Goal: Transaction & Acquisition: Book appointment/travel/reservation

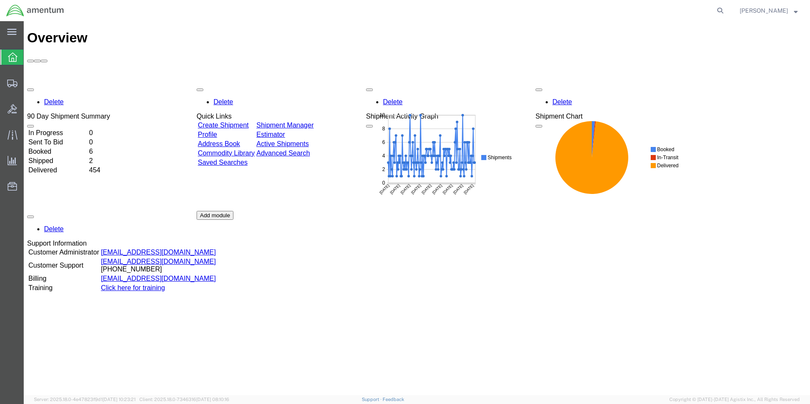
click at [238, 84] on div "Delete 90 Day Shipment Summary In Progress 0 Sent To Bid 0 Booked 6 Shipped 2 D…" at bounding box center [416, 211] width 779 height 254
click at [236, 122] on link "Create Shipment" at bounding box center [223, 125] width 51 height 7
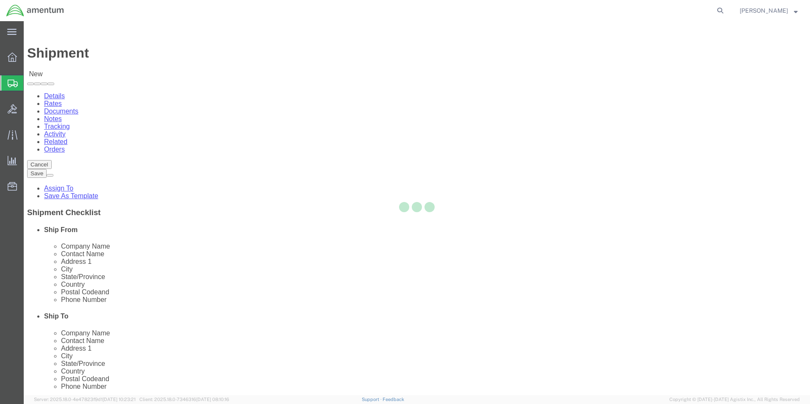
select select
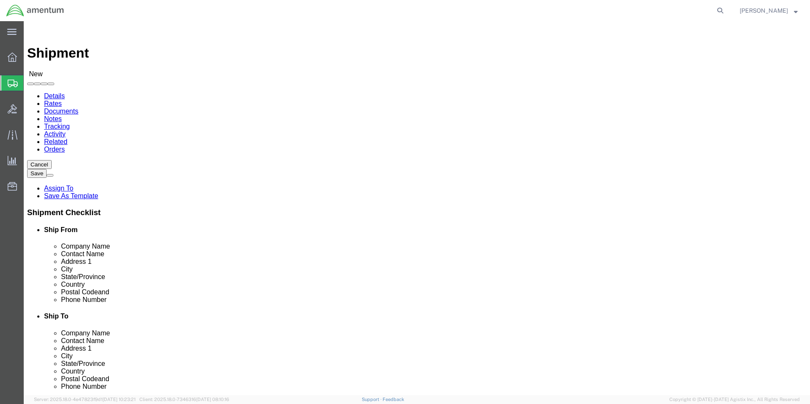
select select "MYPROFILE"
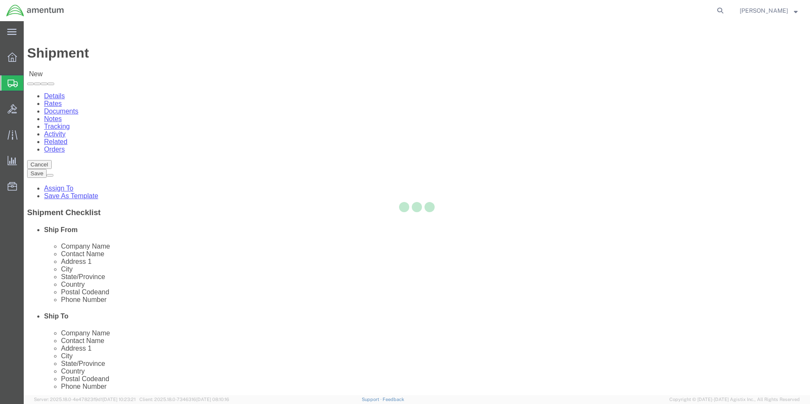
type input "Amentum Services, Inc."
type input "[PERSON_NAME]"
type input "5600 Air Cargo Road"
type input "[US_STATE][GEOGRAPHIC_DATA]"
type input "73159-1109"
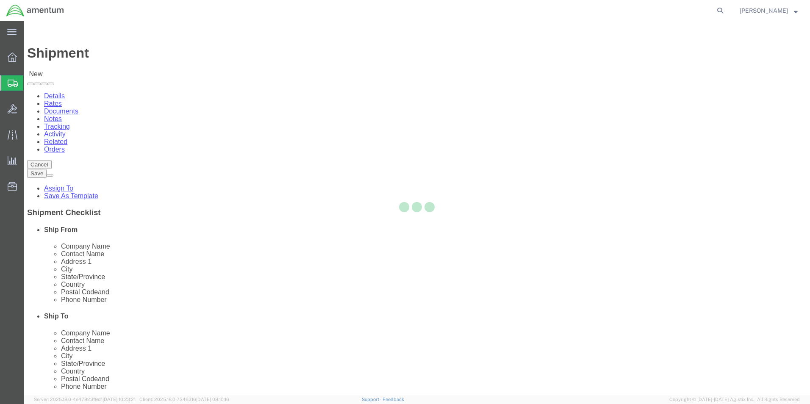
type input "[PHONE_NUMBER]"
type input "[PERSON_NAME][EMAIL_ADDRESS][PERSON_NAME][DOMAIN_NAME]"
checkbox input "true"
select select "OK"
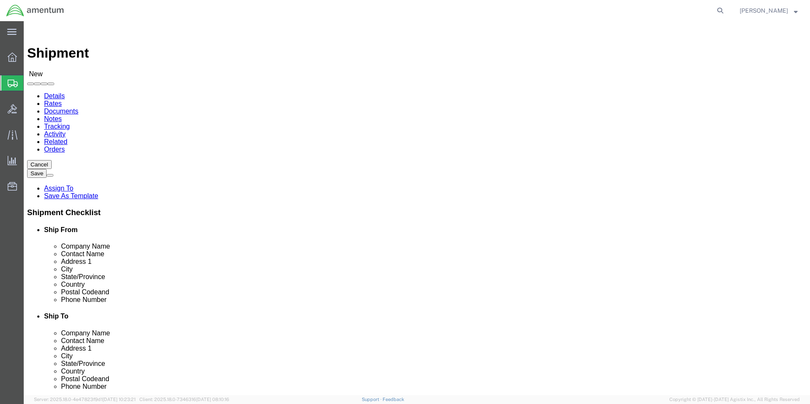
type input "MCA"
select select "49941"
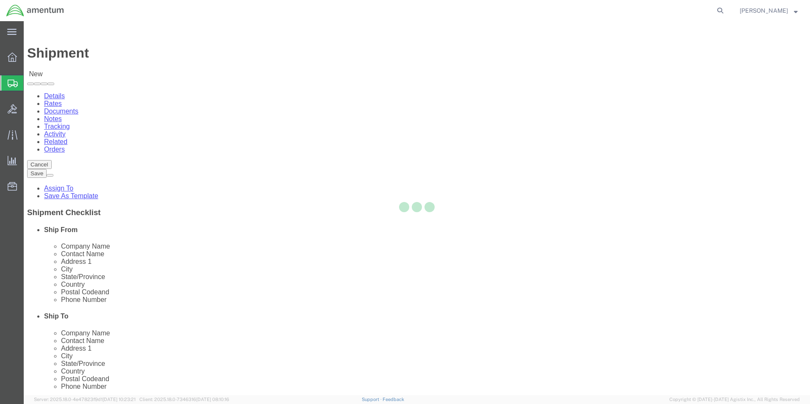
type input "Amentum Services, Inc"
type input "[PERSON_NAME]"
type input "[STREET_ADDRESS]"
type input "32C"
type input "McAllen"
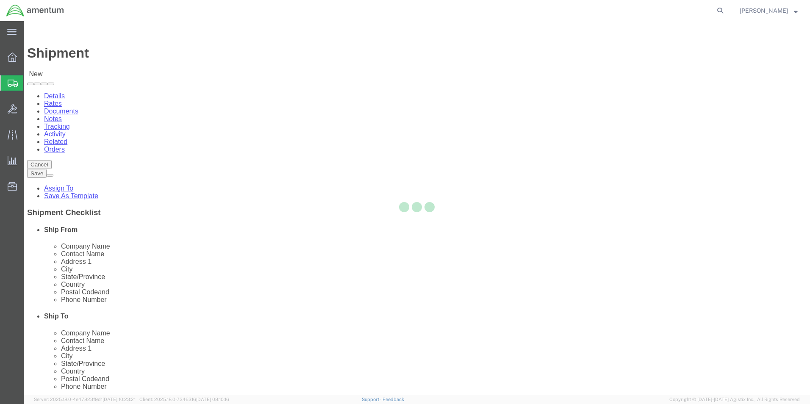
type input "78503"
type input "[PHONE_NUMBER]"
type input "[PERSON_NAME][EMAIL_ADDRESS][PERSON_NAME][DOMAIN_NAME]"
checkbox input "true"
select select "[GEOGRAPHIC_DATA]"
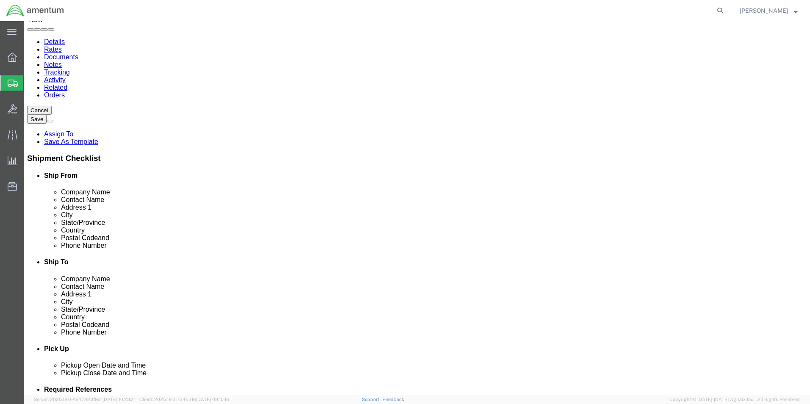
scroll to position [169, 0]
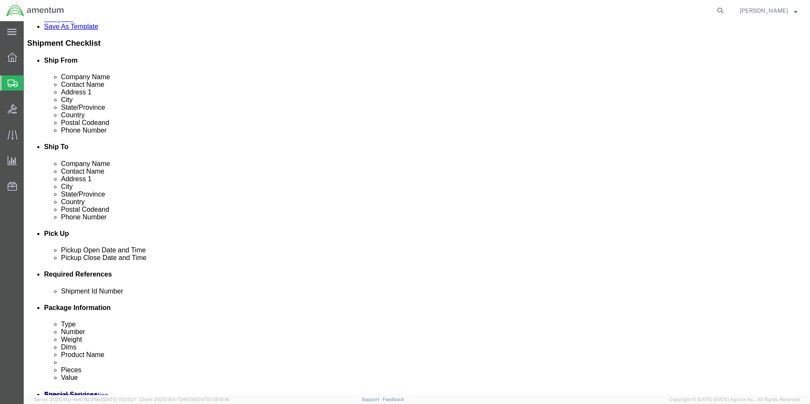
click div "[DATE] 2:00 PM"
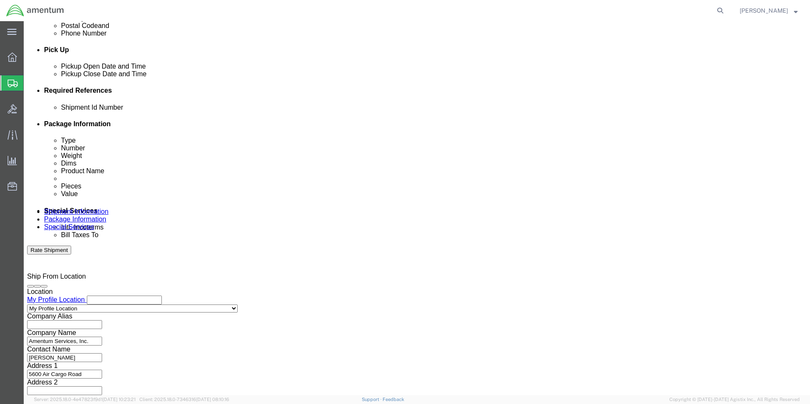
click input "3:00 PM`"
type input "3:00 PM"
click button "Apply"
click button "Add reference"
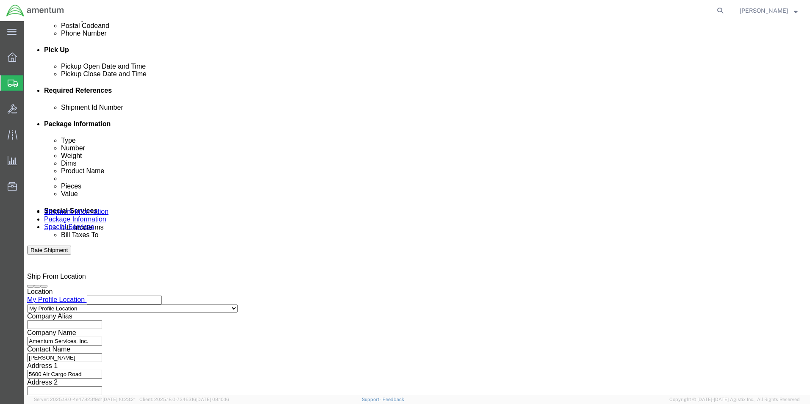
click select "Select Account Type Activity ID Airline Appointment Number ASN Batch Request # …"
select select "DEPT"
click select "Select Account Type Activity ID Airline Appointment Number ASN Batch Request # …"
click input "text"
type input "CBP"
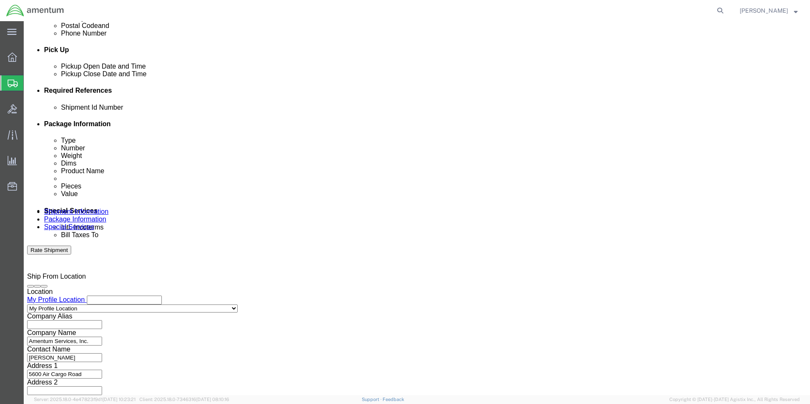
click select "Select Account Type Activity ID Airline Appointment Number ASN Batch Request # …"
select select "CUSTREF"
click select "Select Account Type Activity ID Airline Appointment Number ASN Batch Request # …"
click input "text"
type input "95977"
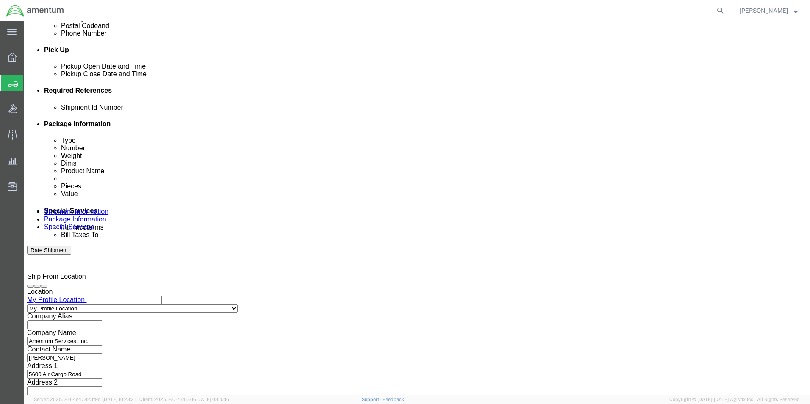
type input "328145"
click button "Continue"
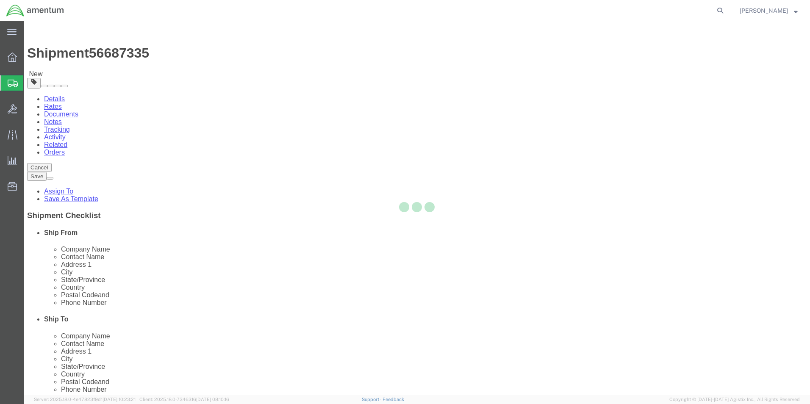
select select "CBOX"
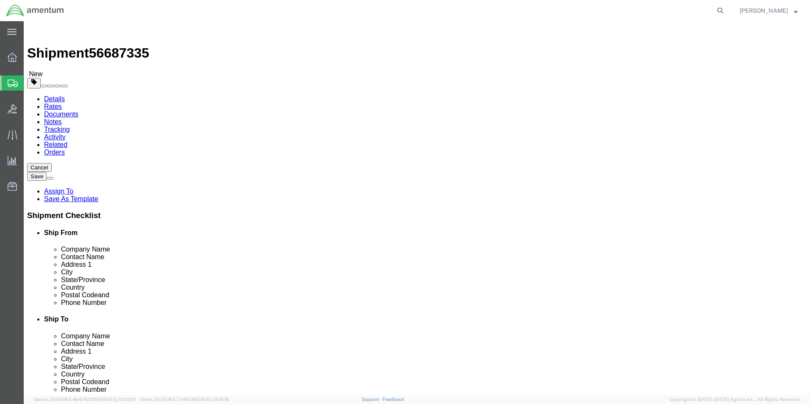
click input "text"
type input "10"
type input "6"
type input "7"
type input "1.00"
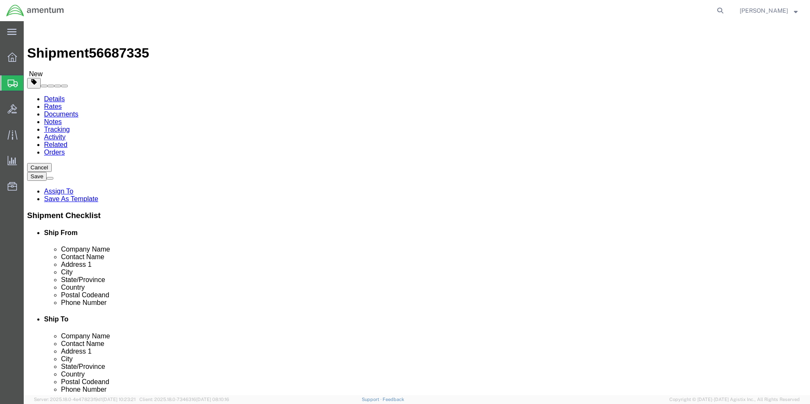
click link "Add Content"
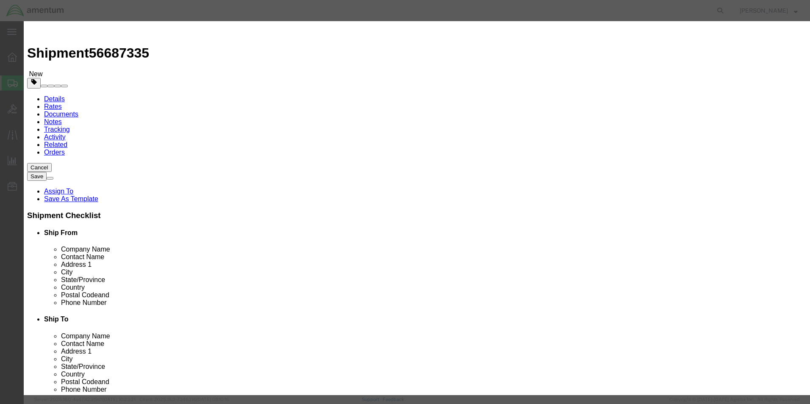
click input "text"
type input "STRAINER ELEMENT"
type input "2.00"
type input "25.00"
click button "Save & Close"
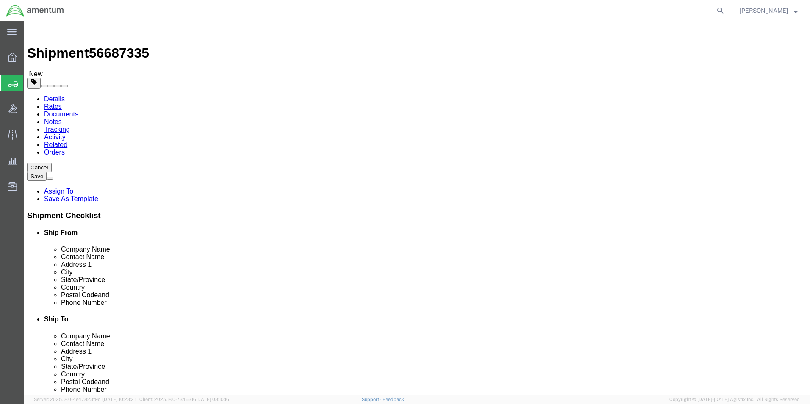
click button "Rate Shipment"
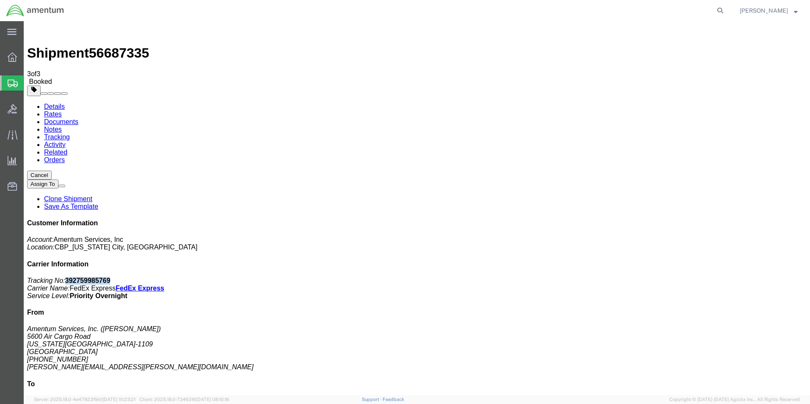
drag, startPoint x: 734, startPoint y: 130, endPoint x: 692, endPoint y: 132, distance: 42.4
click at [692, 277] on p "Tracking No: 392759985769 Carrier Name: FedEx Express FedEx Express Service Lev…" at bounding box center [416, 288] width 779 height 23
copy b "392759985769"
drag, startPoint x: 352, startPoint y: 151, endPoint x: 353, endPoint y: 134, distance: 17.0
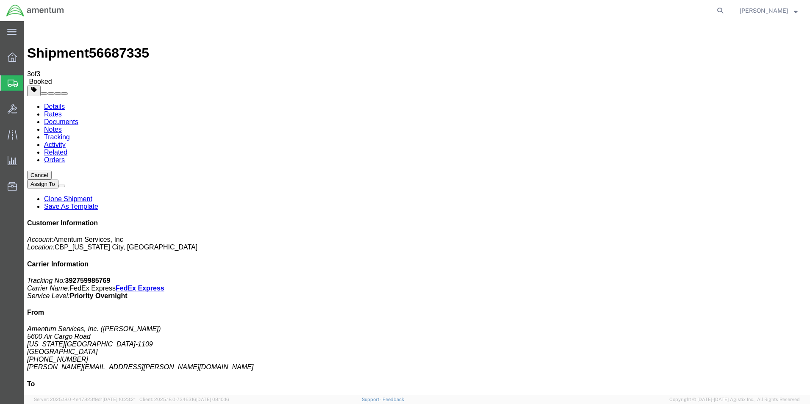
click at [49, 103] on link "Details" at bounding box center [54, 106] width 21 height 7
click p "Schedule pickup request"
click link "Schedule pickup request"
